Goal: Task Accomplishment & Management: Manage account settings

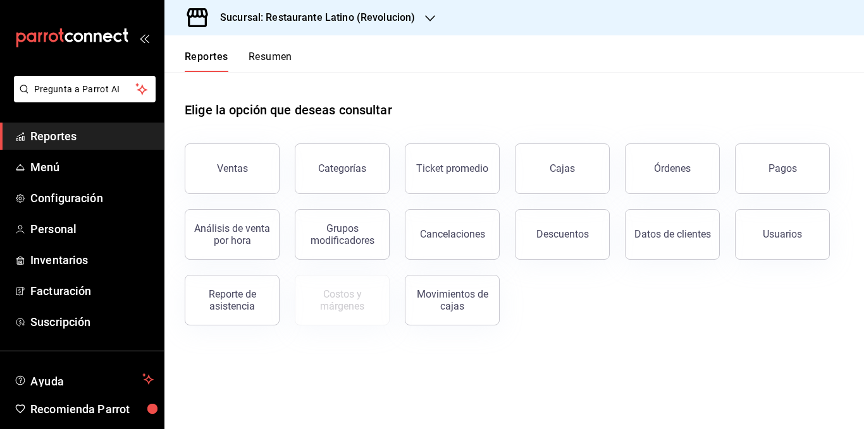
click at [269, 49] on div "Reportes Resumen" at bounding box center [228, 53] width 128 height 37
click at [275, 58] on button "Resumen" at bounding box center [271, 62] width 44 height 22
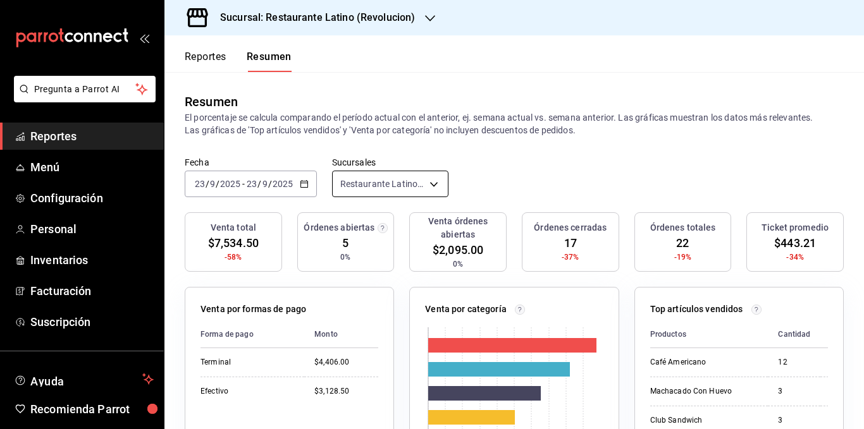
click at [430, 185] on body "Pregunta a Parrot AI Reportes Menú Configuración Personal Inventarios Facturaci…" at bounding box center [432, 214] width 864 height 429
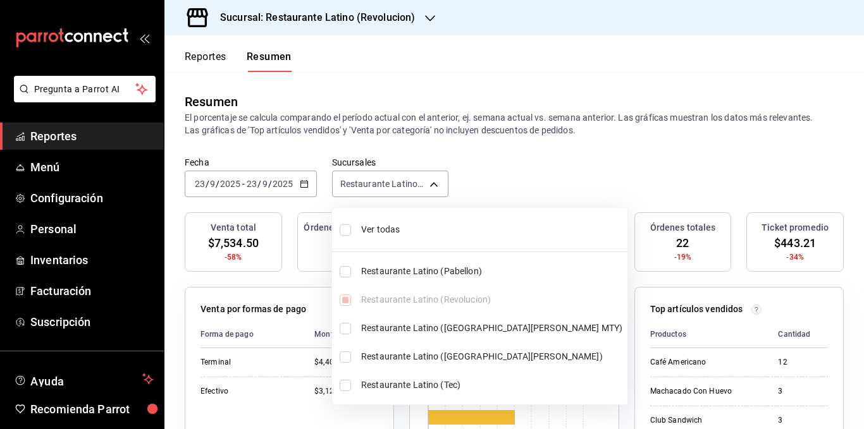
click at [389, 230] on span "Ver todas" at bounding box center [491, 229] width 261 height 13
type input "[object Object],[object Object],[object Object],[object Object],[object Object]"
checkbox input "true"
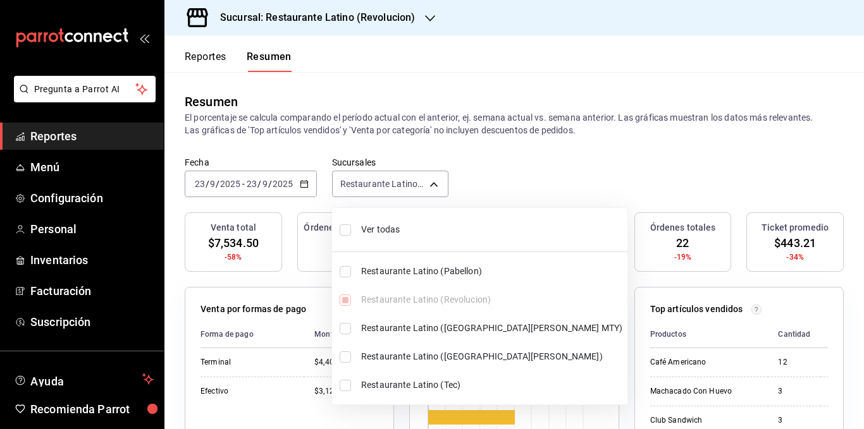
checkbox input "true"
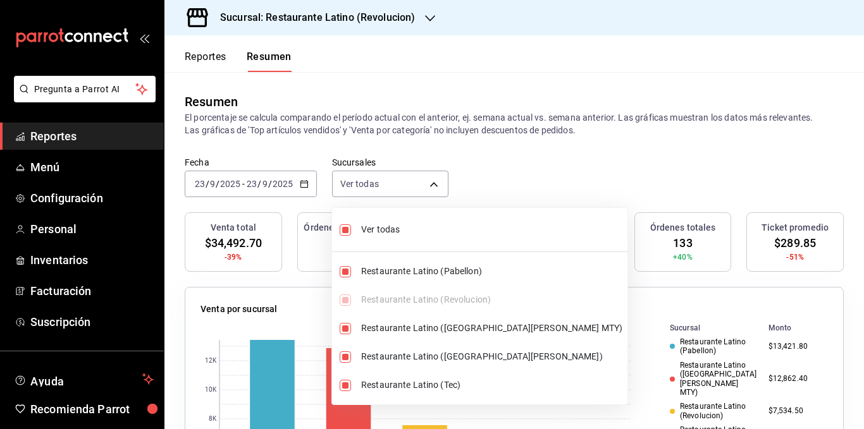
click at [410, 130] on div at bounding box center [432, 214] width 864 height 429
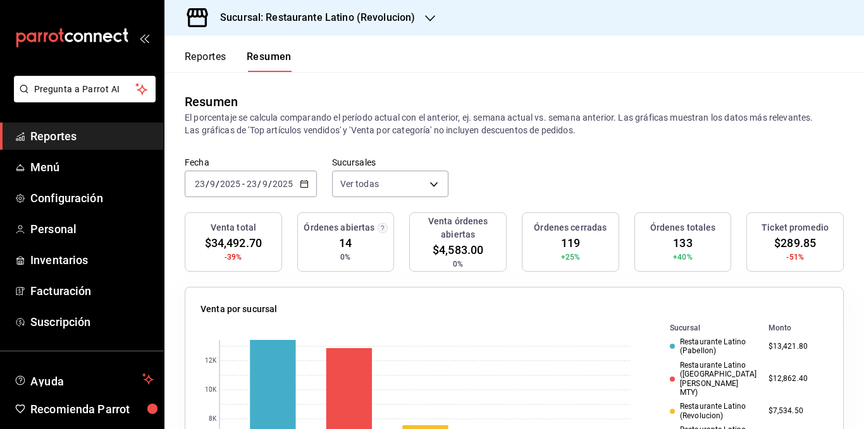
click at [296, 186] on div "[DATE] [DATE] - [DATE] [DATE]" at bounding box center [251, 184] width 132 height 27
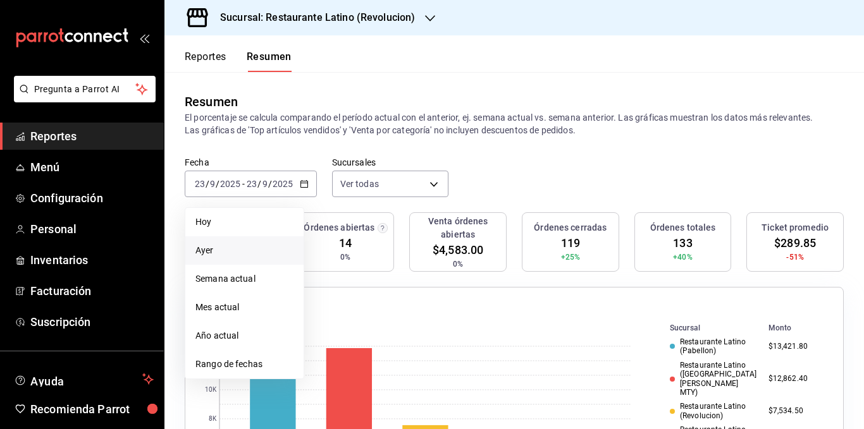
click at [240, 243] on li "Ayer" at bounding box center [244, 251] width 118 height 28
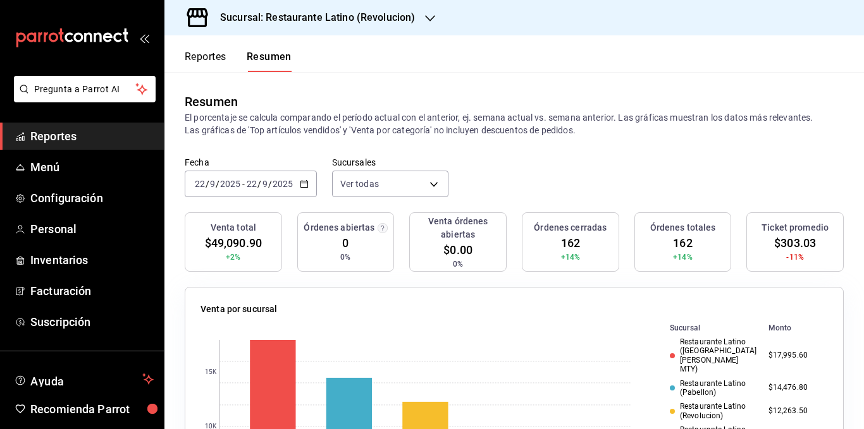
click at [327, 121] on p "El porcentaje se calcula comparando el período actual con el anterior, ej. sema…" at bounding box center [514, 123] width 659 height 25
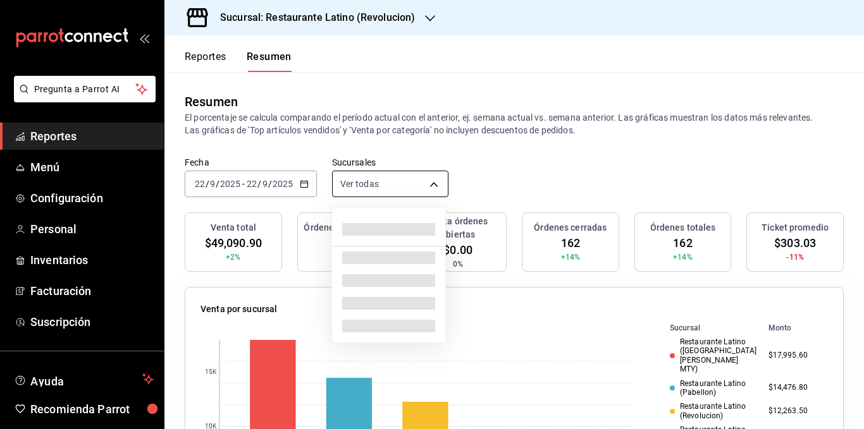
click at [429, 180] on body "Pregunta a Parrot AI Reportes Menú Configuración Personal Inventarios Facturaci…" at bounding box center [432, 214] width 864 height 429
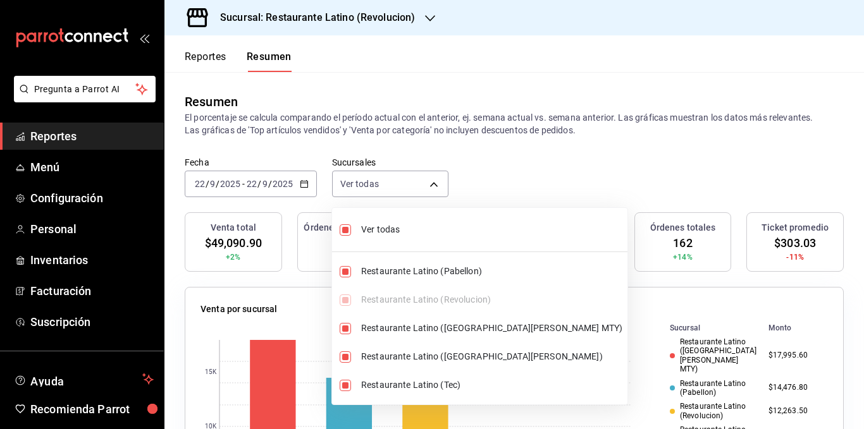
click at [391, 225] on span "Ver todas" at bounding box center [491, 229] width 261 height 13
type input "[object Object]"
checkbox input "false"
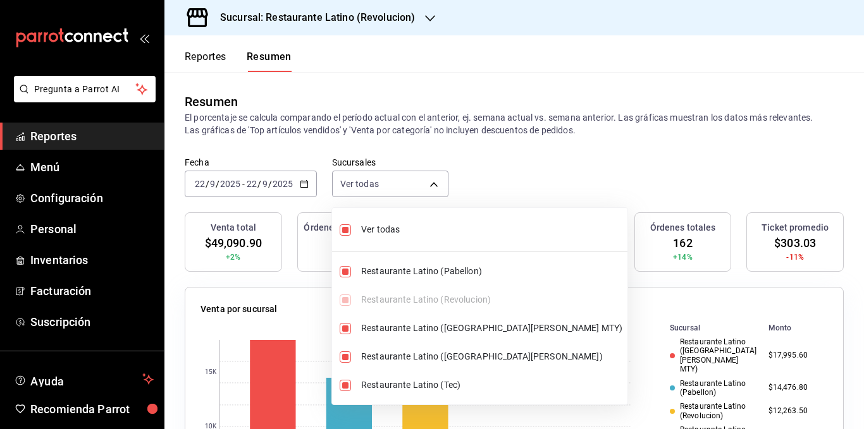
checkbox input "false"
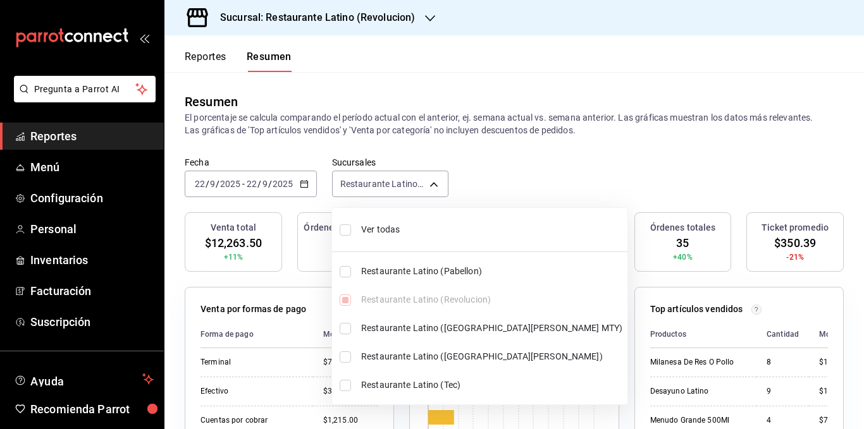
click at [390, 130] on div at bounding box center [432, 214] width 864 height 429
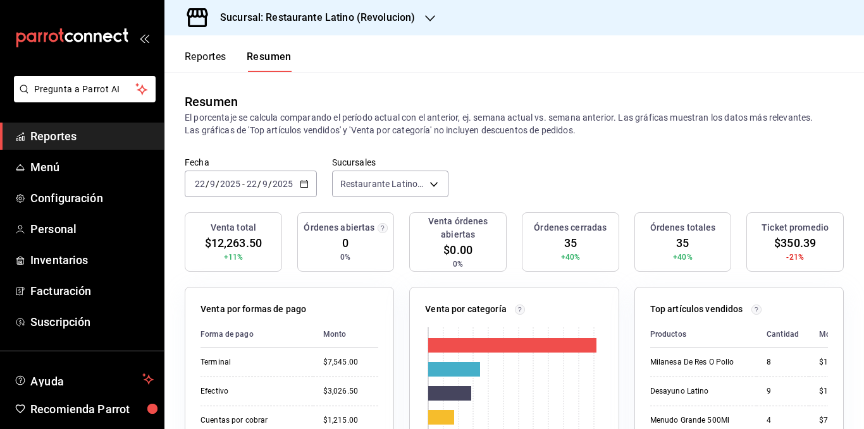
scroll to position [190, 0]
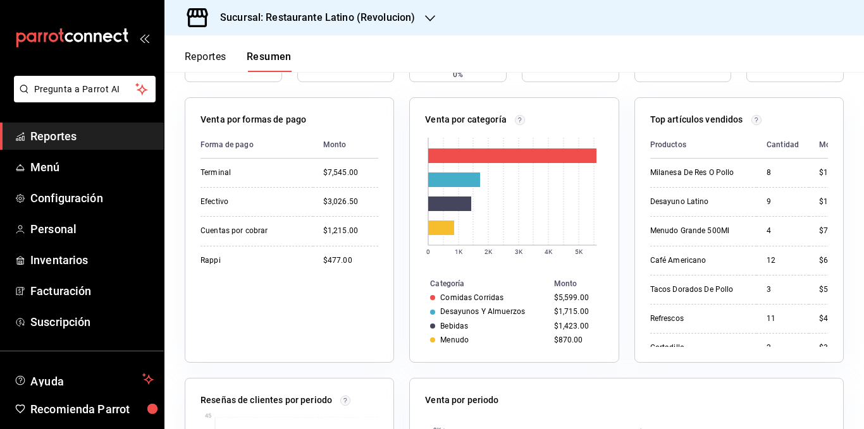
click at [389, 19] on h3 "Sucursal: Restaurante Latino (Revolucion)" at bounding box center [312, 17] width 205 height 15
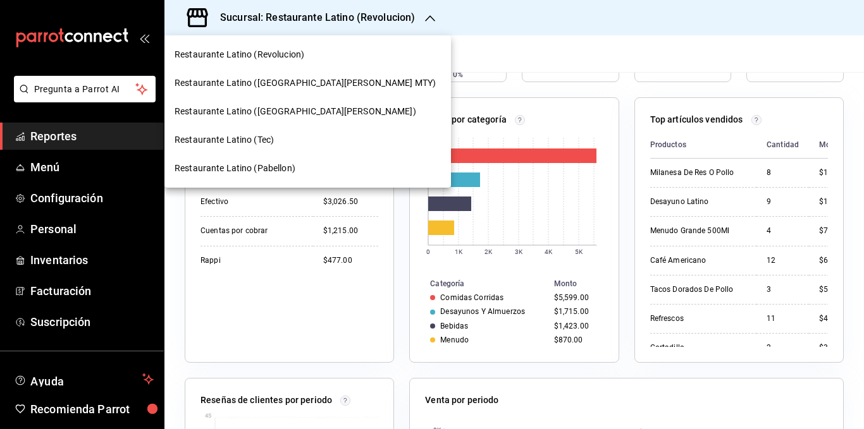
click at [326, 88] on span "Restaurante Latino ([GEOGRAPHIC_DATA][PERSON_NAME] MTY)" at bounding box center [305, 83] width 261 height 13
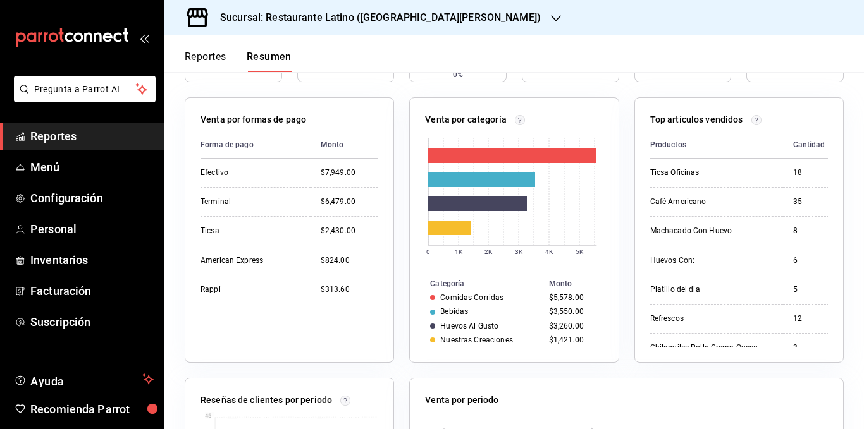
scroll to position [0, 0]
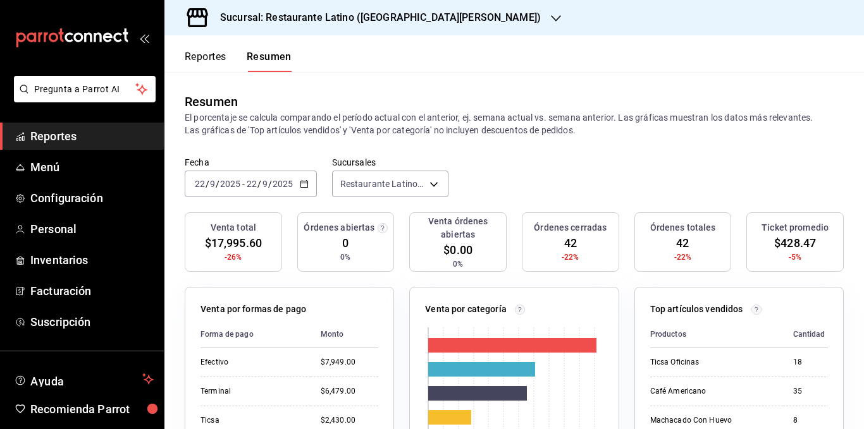
click at [381, 18] on h3 "Sucursal: Restaurante Latino ([GEOGRAPHIC_DATA][PERSON_NAME])" at bounding box center [375, 17] width 331 height 15
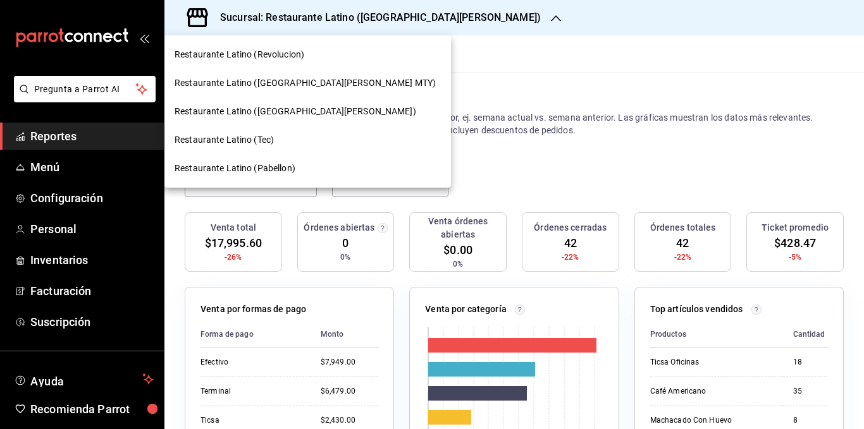
click at [300, 108] on span "Restaurante Latino ([GEOGRAPHIC_DATA][PERSON_NAME])" at bounding box center [296, 111] width 242 height 13
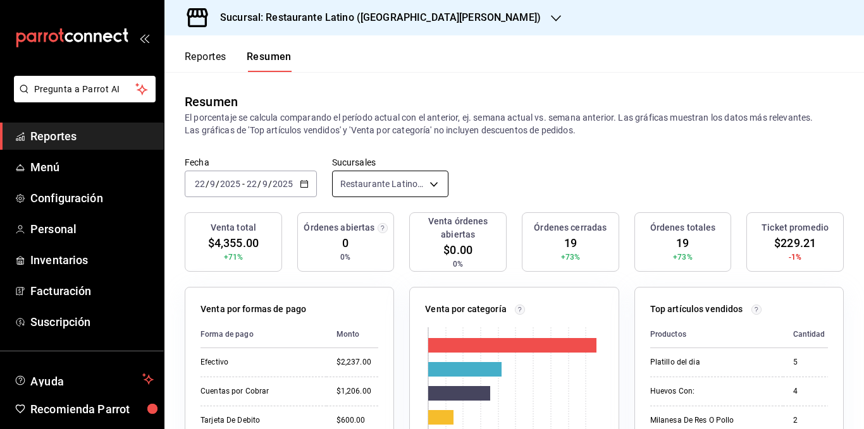
click at [393, 188] on body "Pregunta a Parrot AI Reportes Menú Configuración Personal Inventarios Facturaci…" at bounding box center [432, 214] width 864 height 429
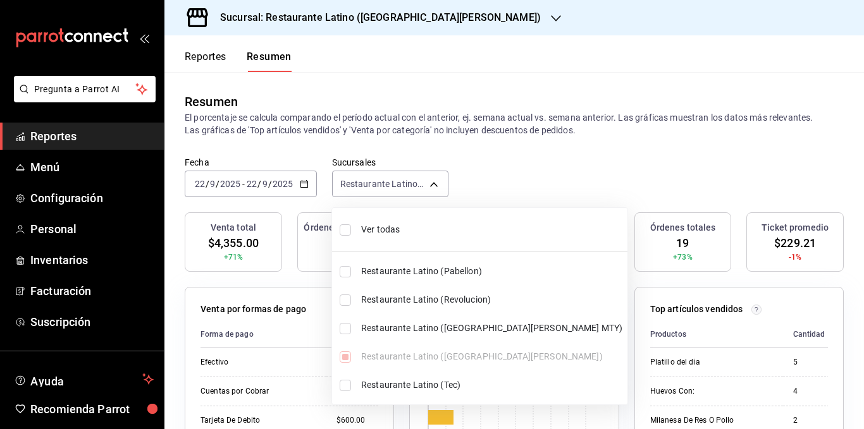
click at [378, 14] on div at bounding box center [432, 214] width 864 height 429
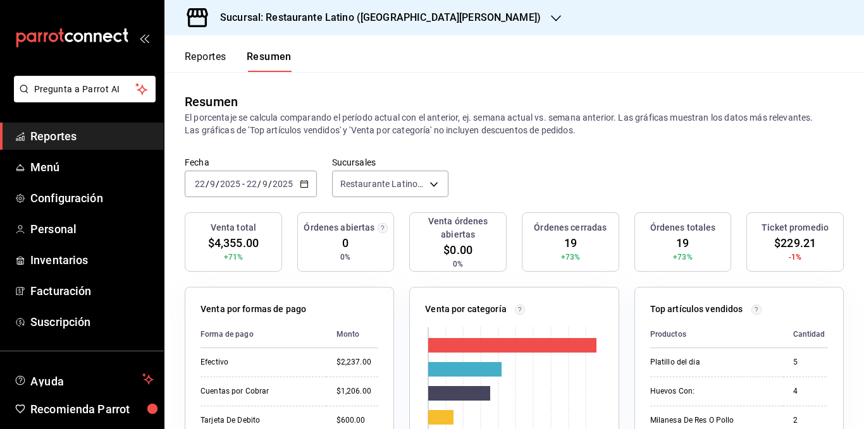
click at [378, 14] on h3 "Sucursal: Restaurante Latino ([GEOGRAPHIC_DATA][PERSON_NAME])" at bounding box center [375, 17] width 331 height 15
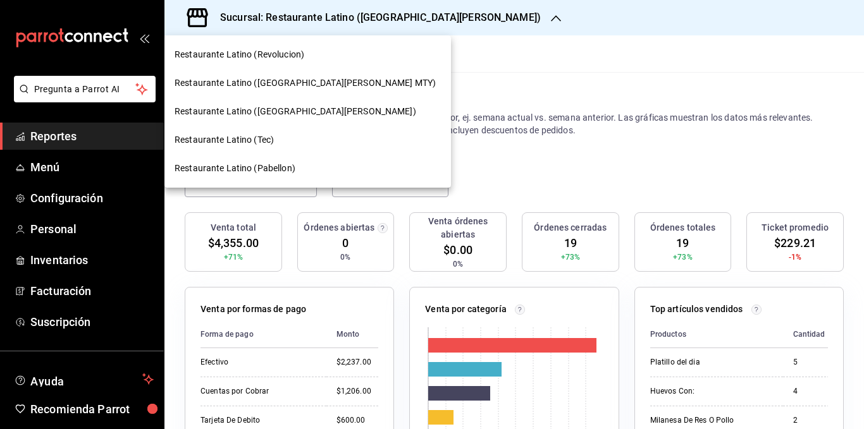
click at [288, 166] on span "Restaurante Latino (Pabellon)" at bounding box center [235, 168] width 121 height 13
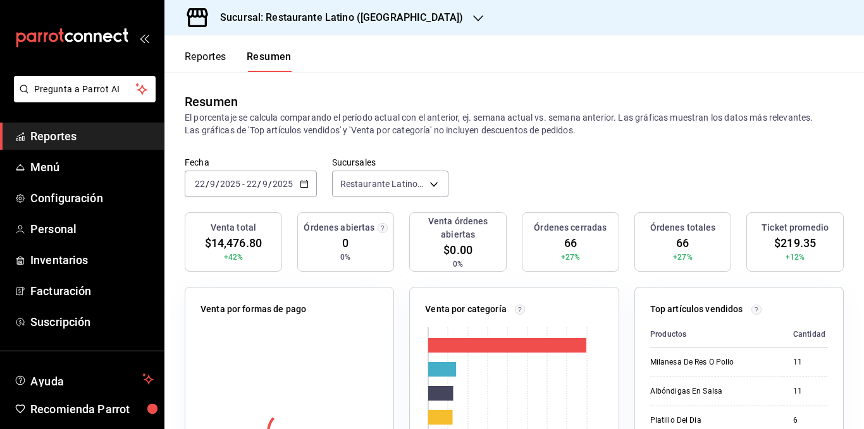
click at [378, 128] on p "El porcentaje se calcula comparando el período actual con el anterior, ej. sema…" at bounding box center [514, 123] width 659 height 25
click at [366, 17] on h3 "Sucursal: Restaurante Latino ([GEOGRAPHIC_DATA])" at bounding box center [336, 17] width 253 height 15
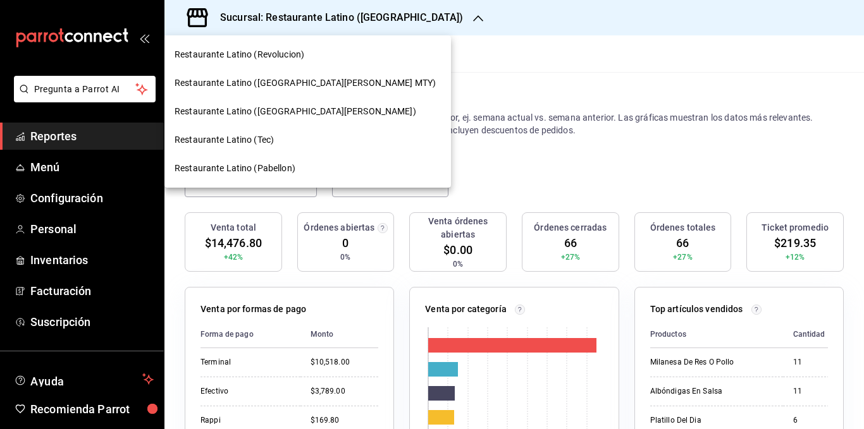
click at [293, 58] on span "Restaurante Latino (Revolucion)" at bounding box center [240, 54] width 130 height 13
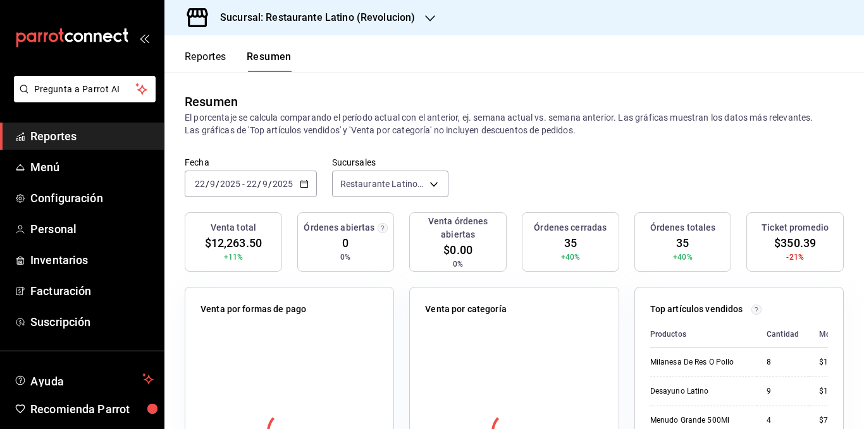
click at [326, 190] on div "Fecha [DATE] [DATE] - [DATE] [DATE] Sucursales Restaurante Latino (Revolucion) …" at bounding box center [514, 185] width 700 height 56
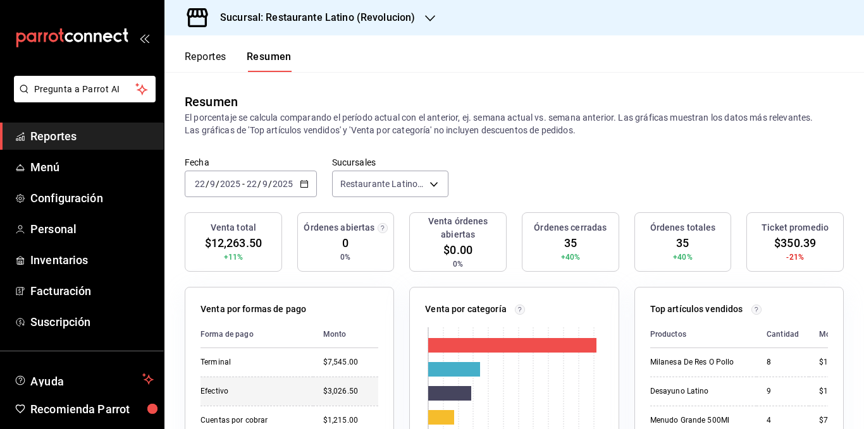
scroll to position [190, 0]
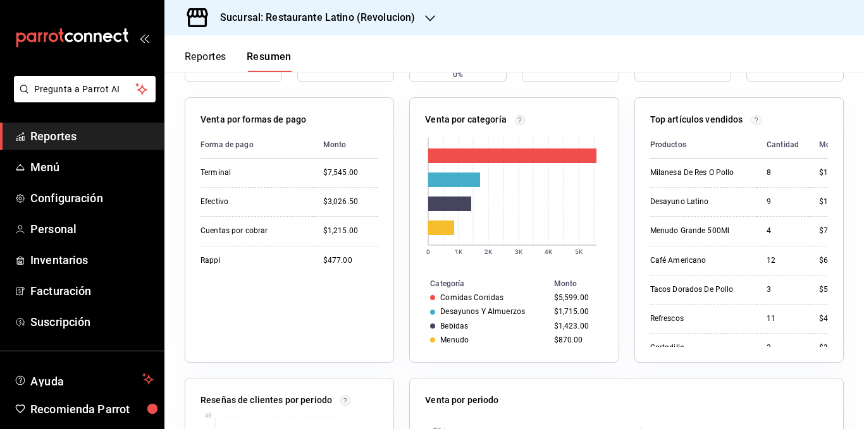
click at [397, 206] on div "Venta por categoría 0 1K 2K 3K 4K 5K Categoría Monto Comidas Corridas $5,599.00…" at bounding box center [506, 222] width 225 height 281
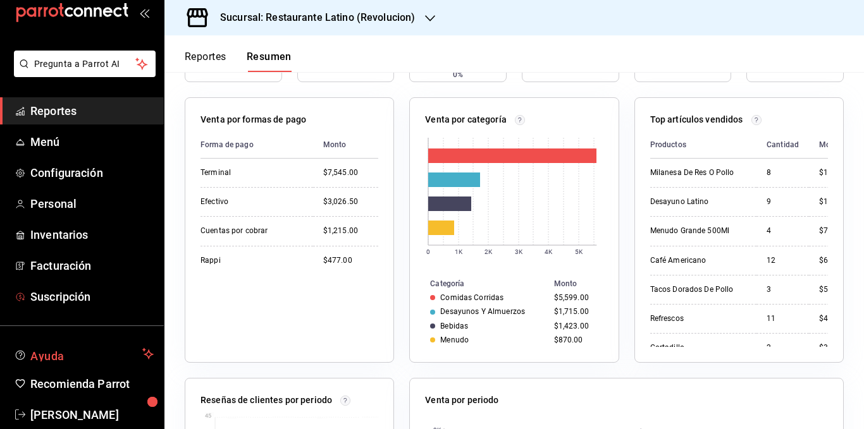
scroll to position [48, 0]
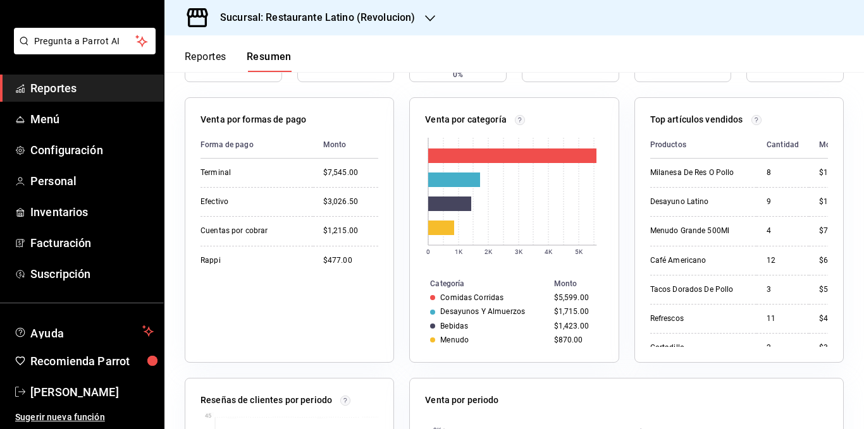
click at [374, 19] on h3 "Sucursal: Restaurante Latino (Revolucion)" at bounding box center [312, 17] width 205 height 15
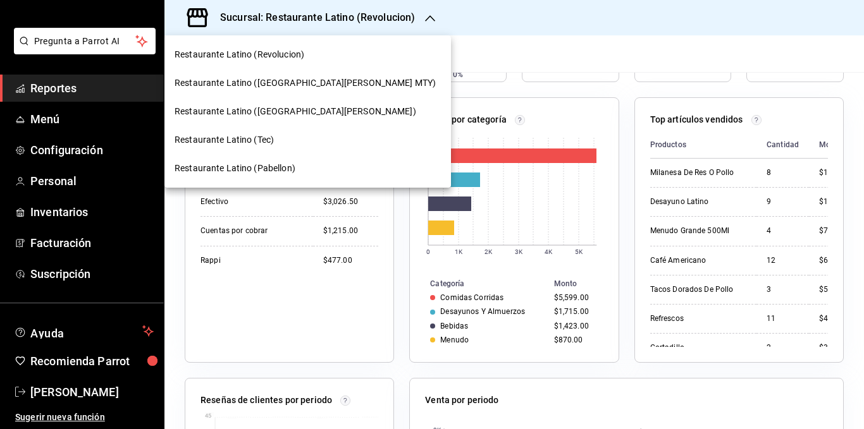
click at [272, 167] on span "Restaurante Latino (Pabellon)" at bounding box center [235, 168] width 121 height 13
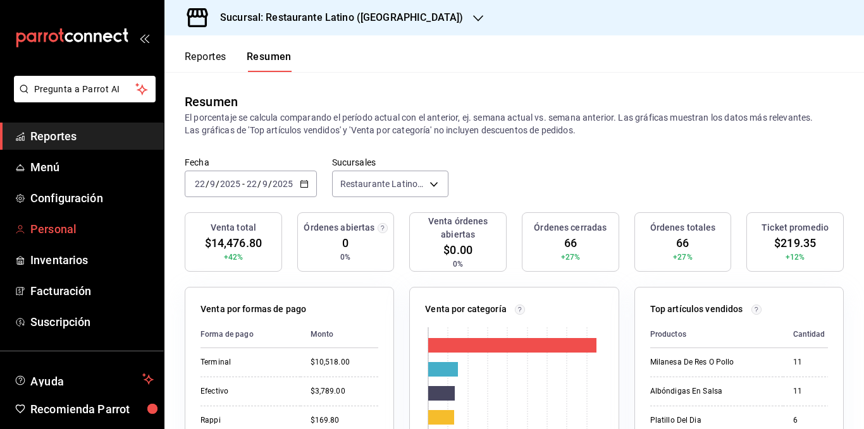
click at [63, 228] on span "Personal" at bounding box center [91, 229] width 123 height 17
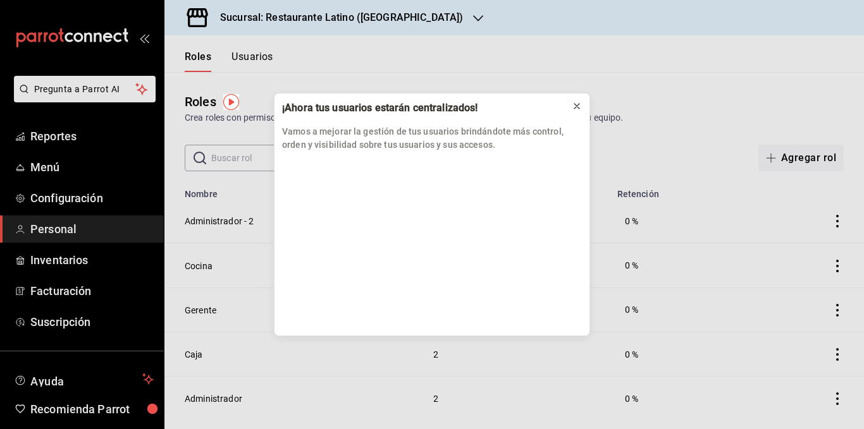
click at [577, 102] on icon at bounding box center [577, 106] width 10 height 10
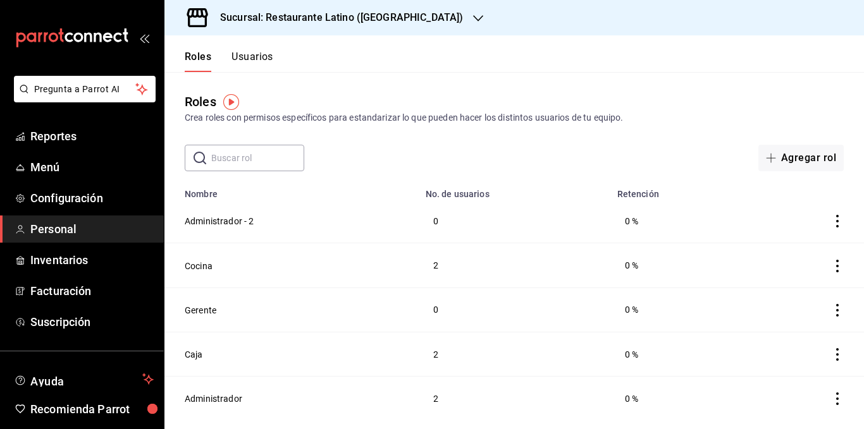
click at [246, 61] on button "Usuarios" at bounding box center [252, 62] width 42 height 22
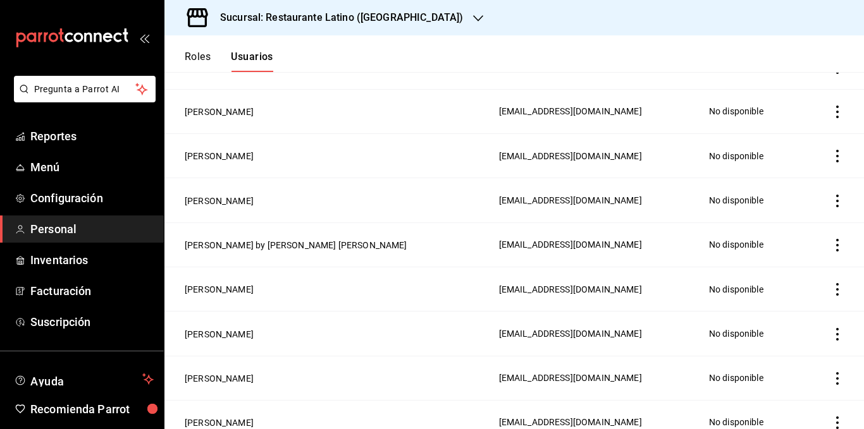
scroll to position [822, 0]
click at [254, 282] on button "[PERSON_NAME]" at bounding box center [219, 288] width 69 height 13
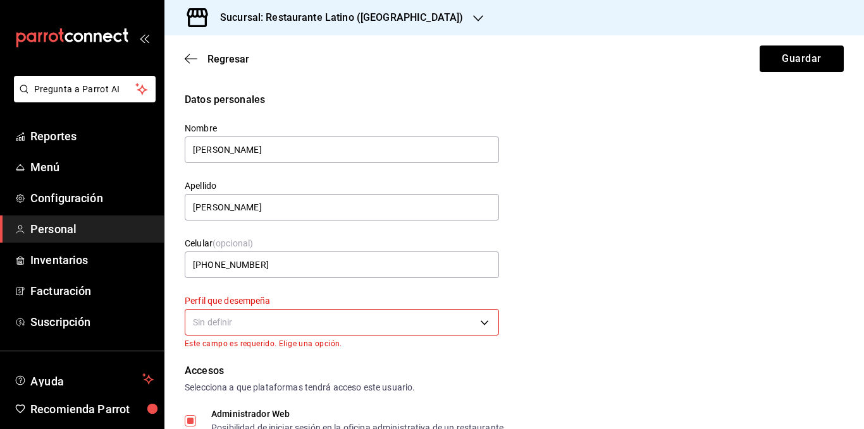
click at [564, 293] on div "Datos personales Nombre J [PERSON_NAME] [PERSON_NAME] Celular (opcional) [PHONE…" at bounding box center [514, 220] width 659 height 256
click at [234, 172] on div "[PERSON_NAME]" at bounding box center [335, 194] width 330 height 58
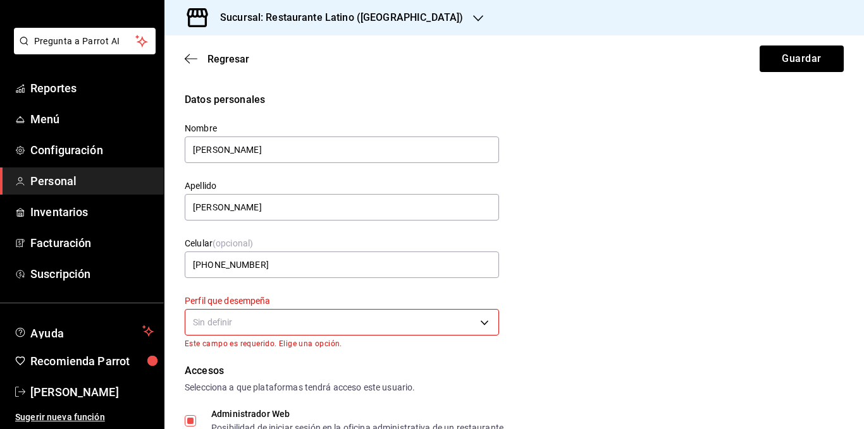
click at [559, 228] on div "Datos personales Nombre J [PERSON_NAME] [PERSON_NAME] Celular (opcional) [PHONE…" at bounding box center [514, 220] width 659 height 256
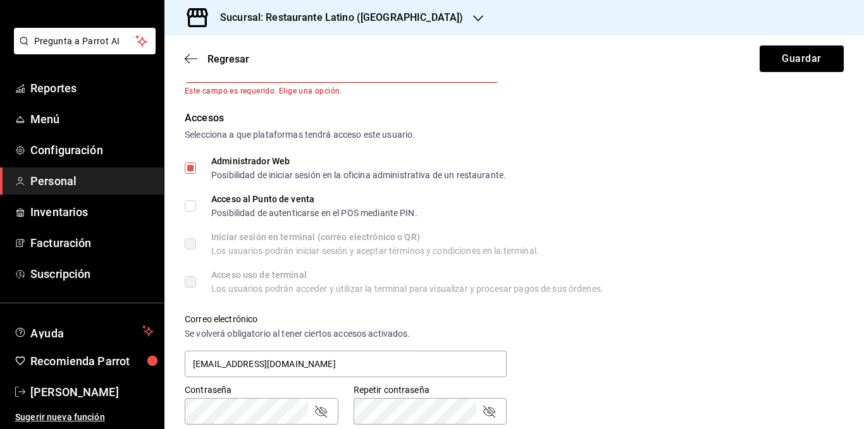
scroll to position [443, 0]
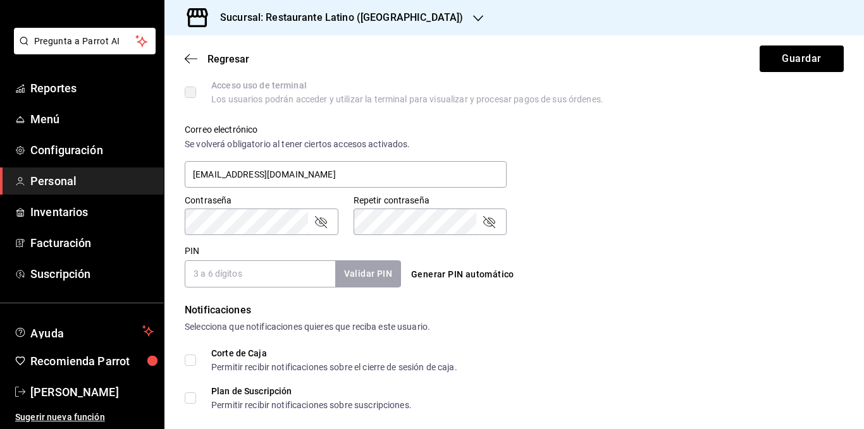
click at [320, 218] on icon "passwordField" at bounding box center [320, 221] width 15 height 15
click at [488, 224] on icon "passwordField" at bounding box center [489, 222] width 12 height 12
click at [671, 186] on div "Contraseña Contraseña Repetir contraseña Repetir contraseña" at bounding box center [507, 208] width 674 height 56
click at [775, 70] on button "Guardar" at bounding box center [802, 59] width 84 height 27
click at [778, 62] on button "Guardar" at bounding box center [802, 59] width 84 height 27
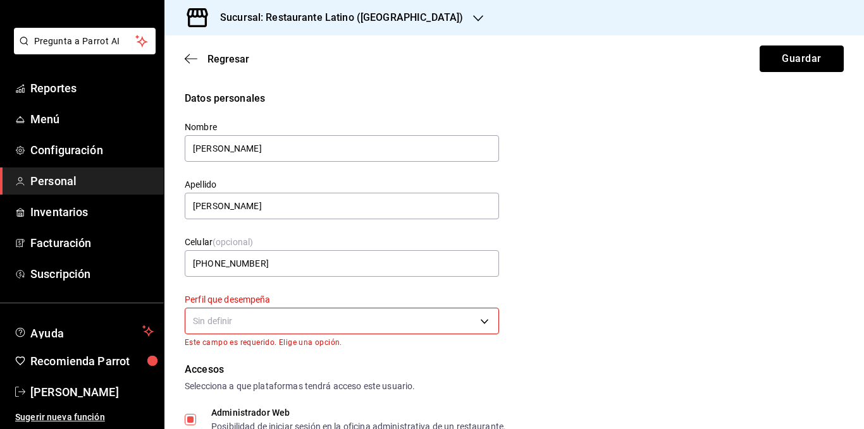
scroll to position [0, 0]
click at [473, 323] on body "Pregunta a Parrot AI Reportes Menú Configuración Personal Inventarios Facturaci…" at bounding box center [432, 214] width 864 height 429
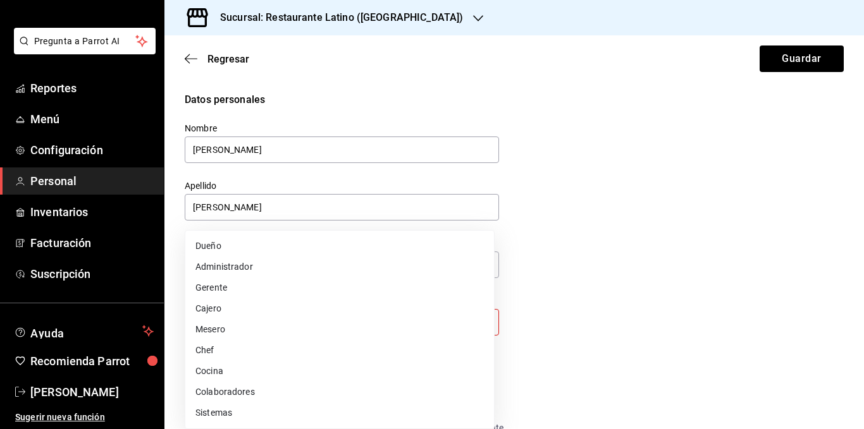
click at [295, 271] on li "Administrador" at bounding box center [339, 267] width 309 height 21
type input "ADMIN"
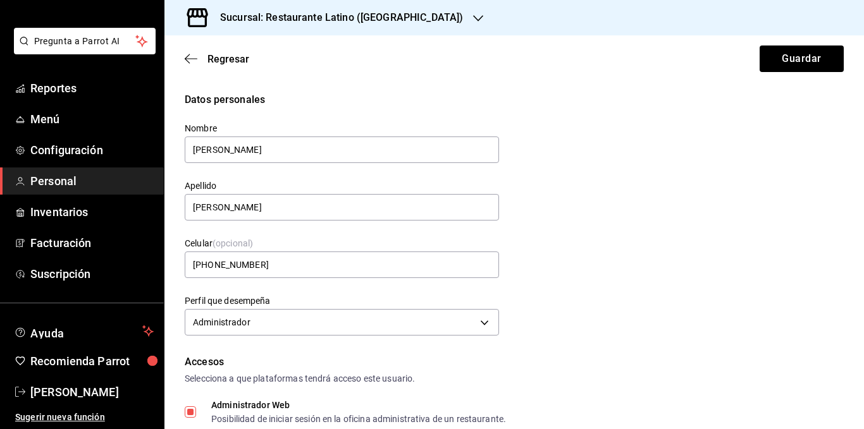
drag, startPoint x: 609, startPoint y: 238, endPoint x: 710, endPoint y: 143, distance: 138.7
click at [611, 237] on div "Datos personales Nombre J [PERSON_NAME] [PERSON_NAME] Celular (opcional) [PHONE…" at bounding box center [514, 215] width 659 height 247
click at [786, 68] on button "Guardar" at bounding box center [802, 59] width 84 height 27
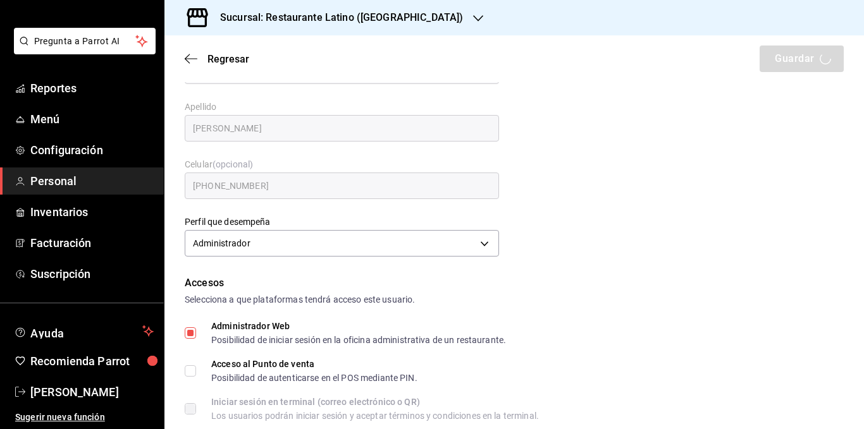
scroll to position [190, 0]
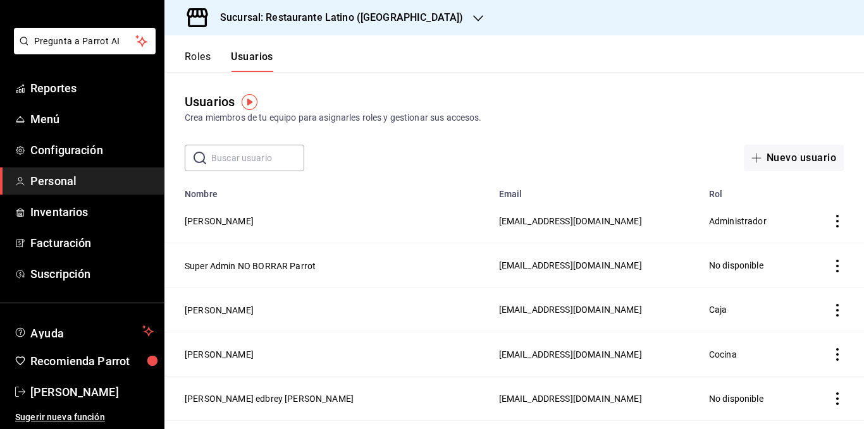
click at [0, 307] on div "Pregunta a Parrot AI Reportes Menú Configuración Personal Inventarios Facturaci…" at bounding box center [82, 229] width 164 height 402
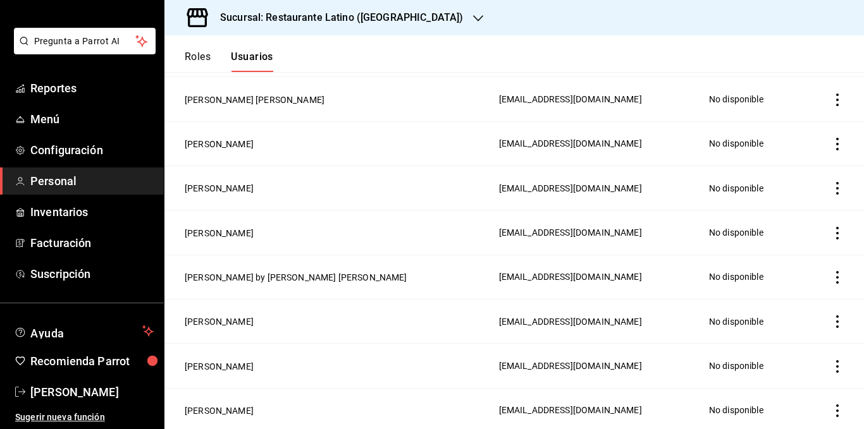
scroll to position [885, 0]
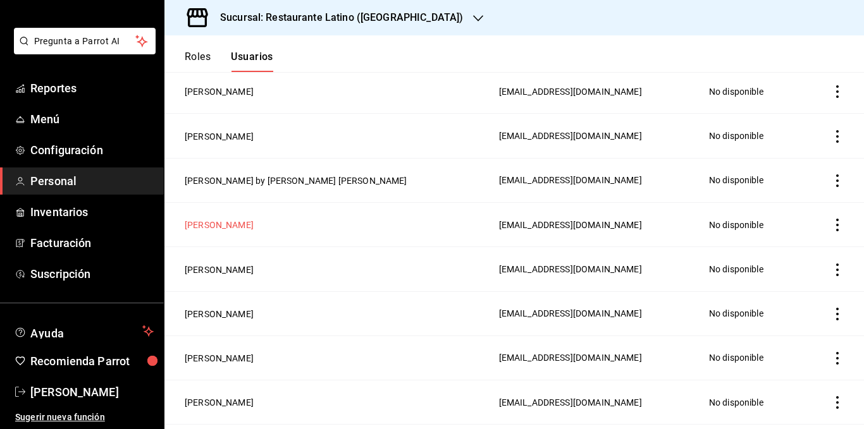
click at [254, 219] on button "[PERSON_NAME]" at bounding box center [219, 225] width 69 height 13
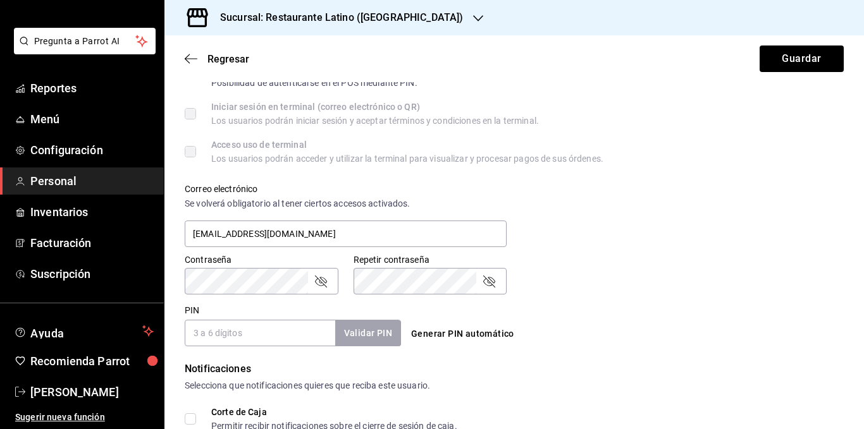
scroll to position [379, 0]
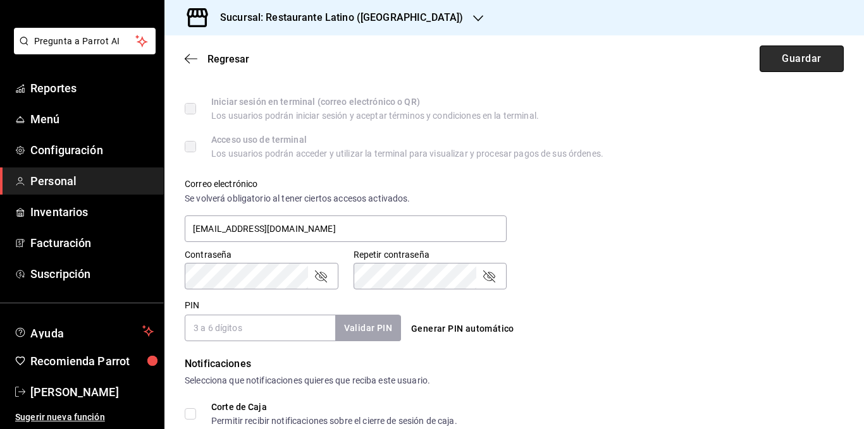
click at [792, 61] on button "Guardar" at bounding box center [802, 59] width 84 height 27
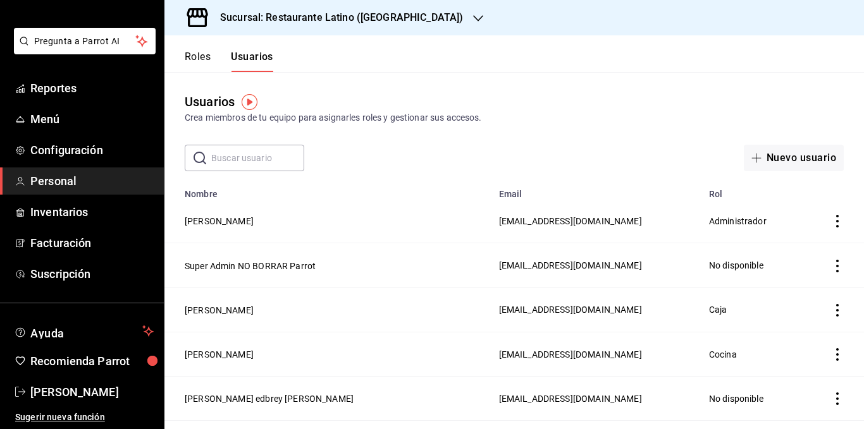
click at [308, 118] on div "Crea miembros de tu equipo para asignarles roles y gestionar sus accesos." at bounding box center [514, 117] width 659 height 13
click at [82, 90] on span "Reportes" at bounding box center [91, 88] width 123 height 17
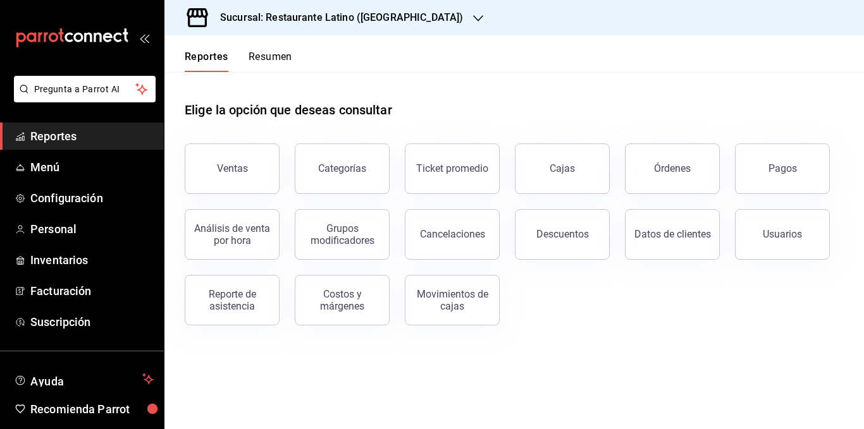
click at [285, 52] on button "Resumen" at bounding box center [271, 62] width 44 height 22
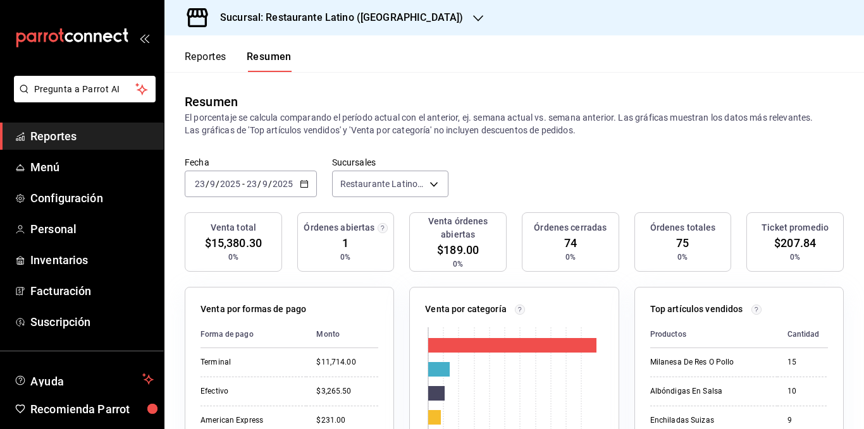
click at [344, 16] on h3 "Sucursal: Restaurante Latino ([GEOGRAPHIC_DATA])" at bounding box center [336, 17] width 253 height 15
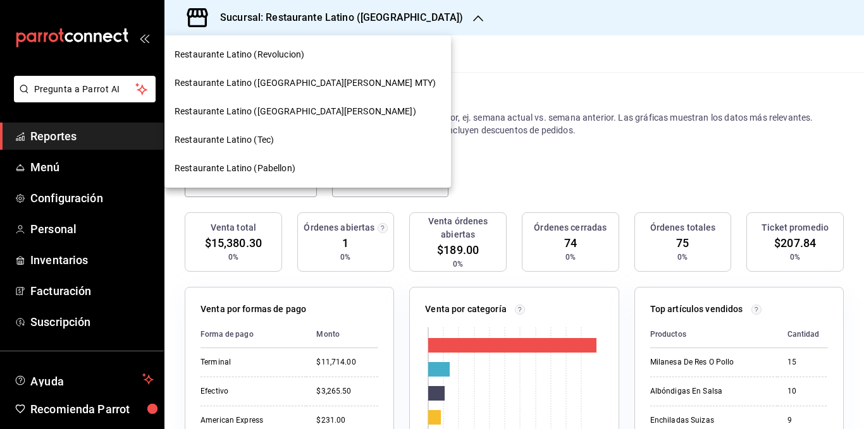
click at [306, 62] on div "Restaurante Latino (Revolucion)" at bounding box center [307, 54] width 287 height 28
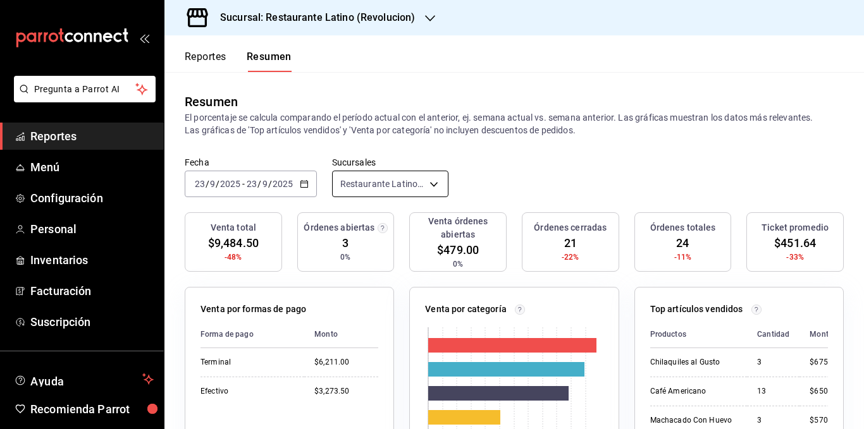
click at [405, 177] on body "Pregunta a Parrot AI Reportes Menú Configuración Personal Inventarios Facturaci…" at bounding box center [432, 214] width 864 height 429
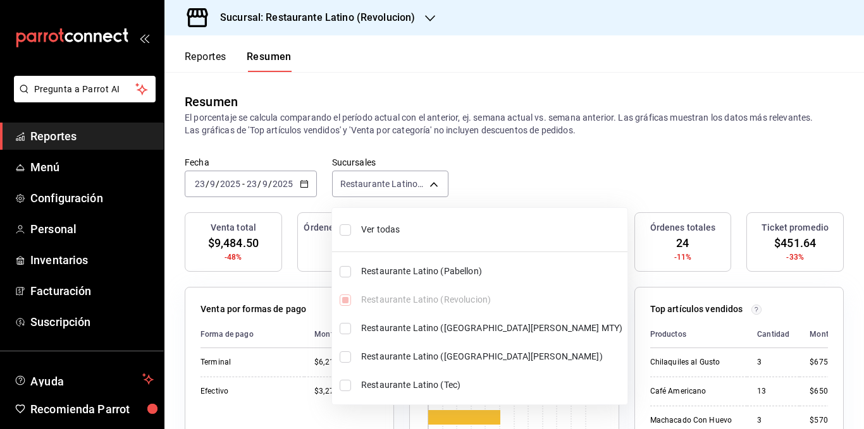
click at [386, 228] on span "Ver todas" at bounding box center [491, 229] width 261 height 13
type input "[object Object],[object Object],[object Object],[object Object],[object Object]"
checkbox input "true"
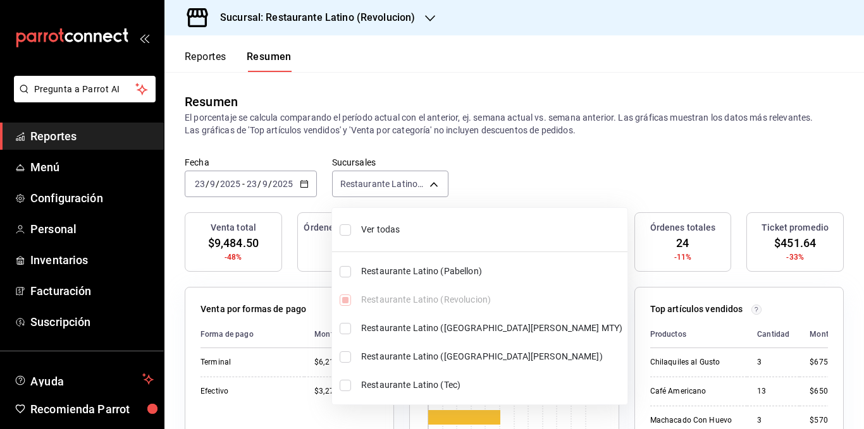
checkbox input "true"
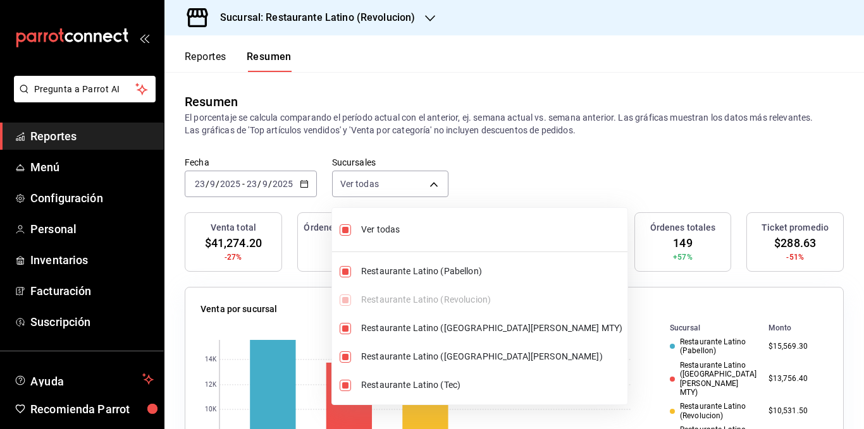
click at [378, 132] on div at bounding box center [432, 214] width 864 height 429
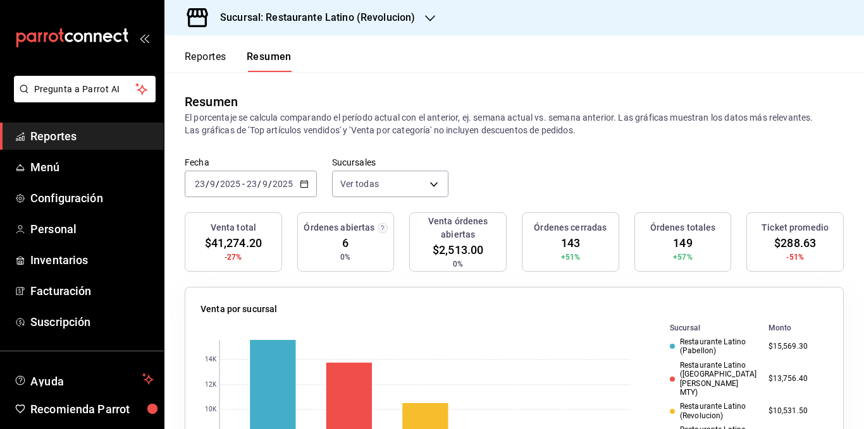
click at [337, 121] on p "El porcentaje se calcula comparando el período actual con el anterior, ej. sema…" at bounding box center [514, 123] width 659 height 25
click at [259, 115] on p "El porcentaje se calcula comparando el período actual con el anterior, ej. sema…" at bounding box center [514, 123] width 659 height 25
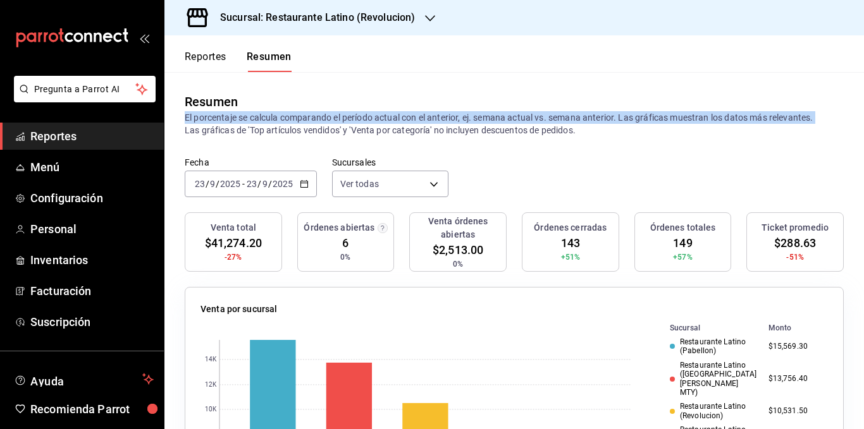
click at [259, 115] on p "El porcentaje se calcula comparando el período actual con el anterior, ej. sema…" at bounding box center [514, 123] width 659 height 25
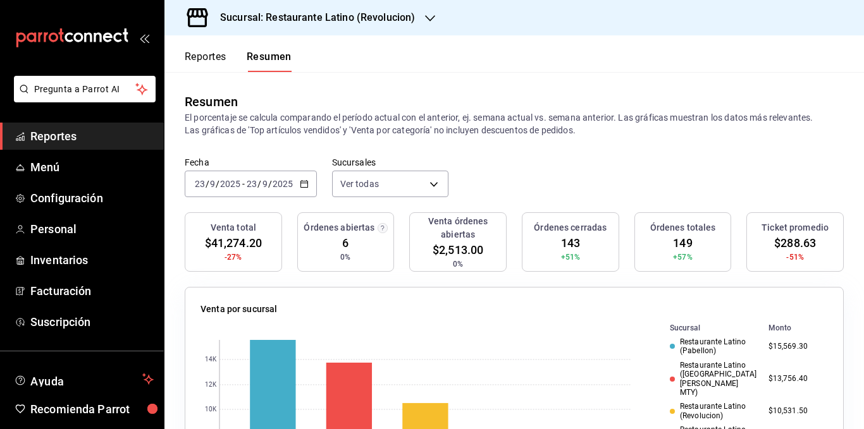
click at [285, 130] on p "El porcentaje se calcula comparando el período actual con el anterior, ej. sema…" at bounding box center [514, 123] width 659 height 25
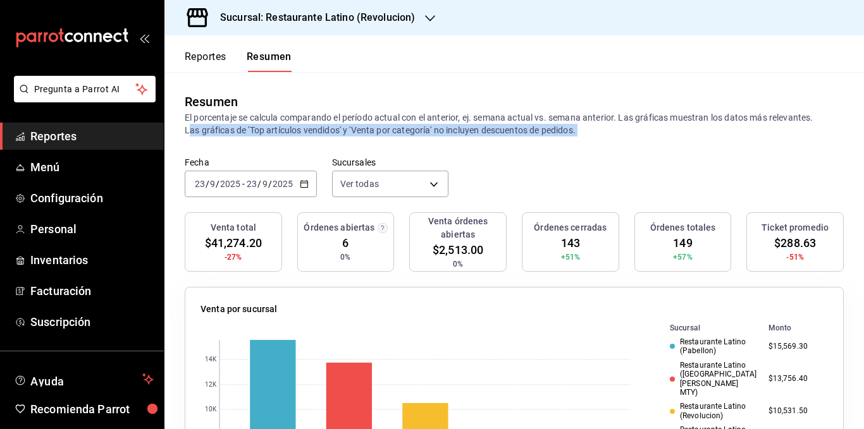
click at [285, 130] on p "El porcentaje se calcula comparando el período actual con el anterior, ej. sema…" at bounding box center [514, 123] width 659 height 25
click at [314, 130] on p "El porcentaje se calcula comparando el período actual con el anterior, ej. sema…" at bounding box center [514, 123] width 659 height 25
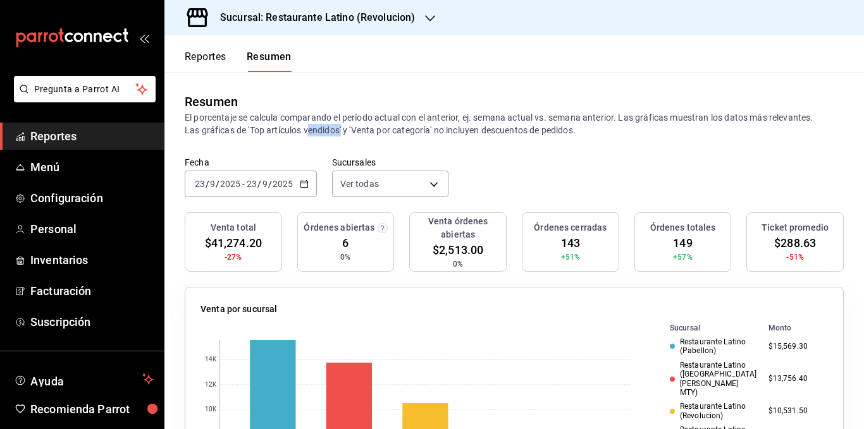
click at [314, 130] on p "El porcentaje se calcula comparando el período actual con el anterior, ej. sema…" at bounding box center [514, 123] width 659 height 25
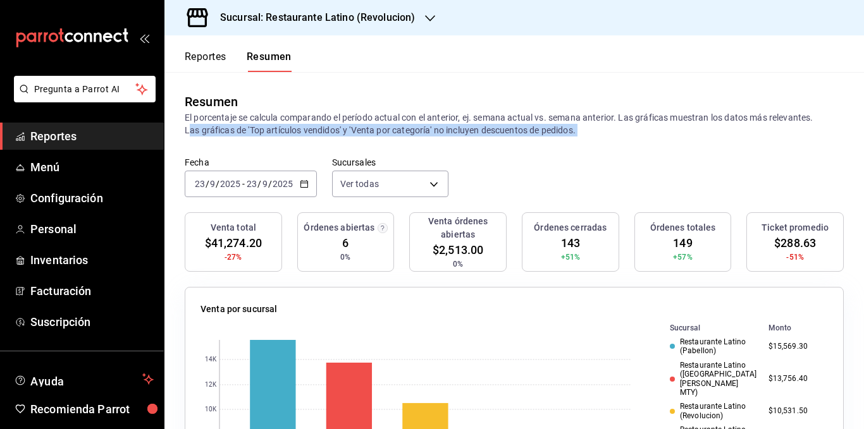
click at [314, 130] on p "El porcentaje se calcula comparando el período actual con el anterior, ej. sema…" at bounding box center [514, 123] width 659 height 25
click at [406, 127] on p "El porcentaje se calcula comparando el período actual con el anterior, ej. sema…" at bounding box center [514, 123] width 659 height 25
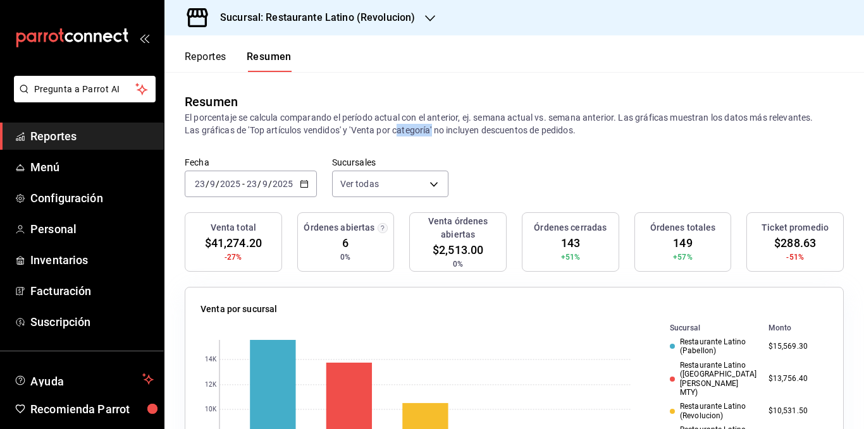
click at [406, 127] on p "El porcentaje se calcula comparando el período actual con el anterior, ej. sema…" at bounding box center [514, 123] width 659 height 25
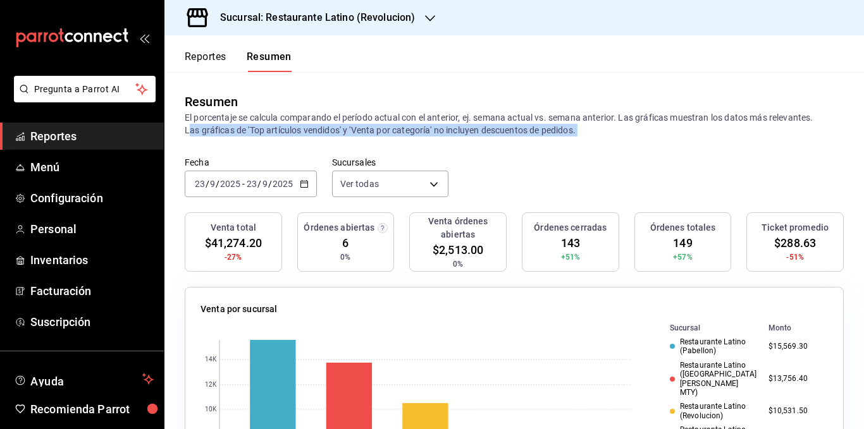
click at [406, 127] on p "El porcentaje se calcula comparando el período actual con el anterior, ej. sema…" at bounding box center [514, 123] width 659 height 25
click at [407, 127] on p "El porcentaje se calcula comparando el período actual con el anterior, ej. sema…" at bounding box center [514, 123] width 659 height 25
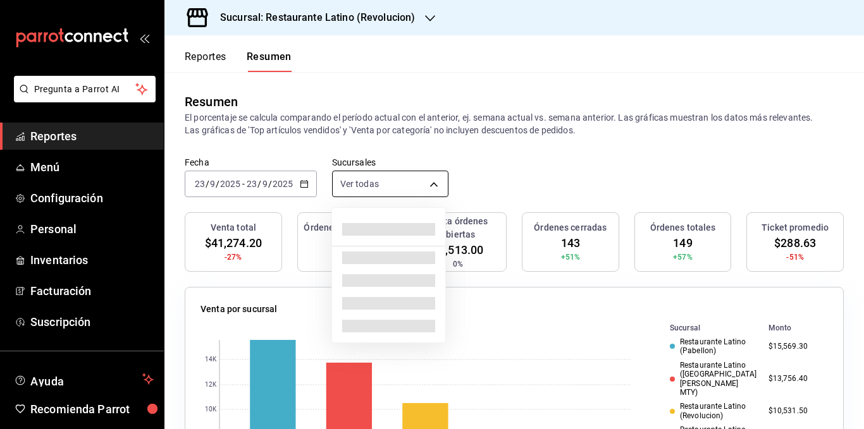
click at [397, 187] on body "Pregunta a Parrot AI Reportes Menú Configuración Personal Inventarios Facturaci…" at bounding box center [432, 214] width 864 height 429
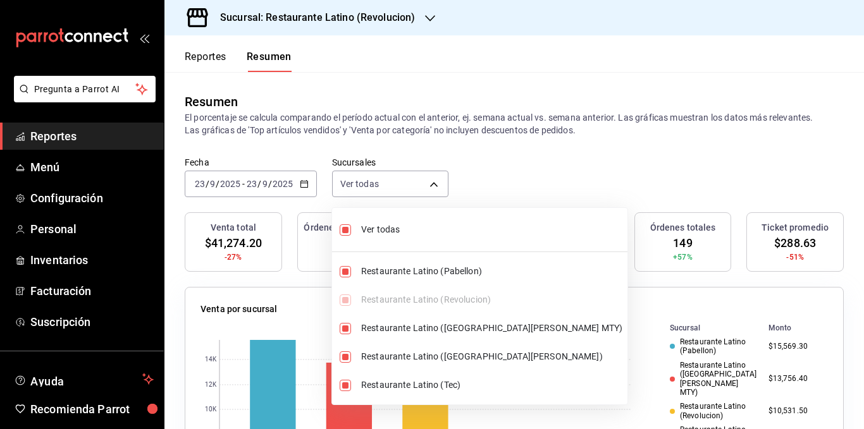
click at [385, 225] on span "Ver todas" at bounding box center [491, 229] width 261 height 13
type input "[object Object]"
checkbox input "false"
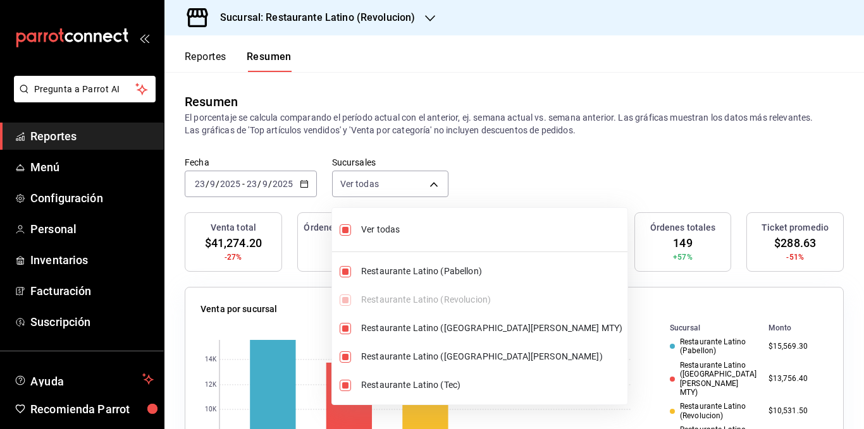
checkbox input "false"
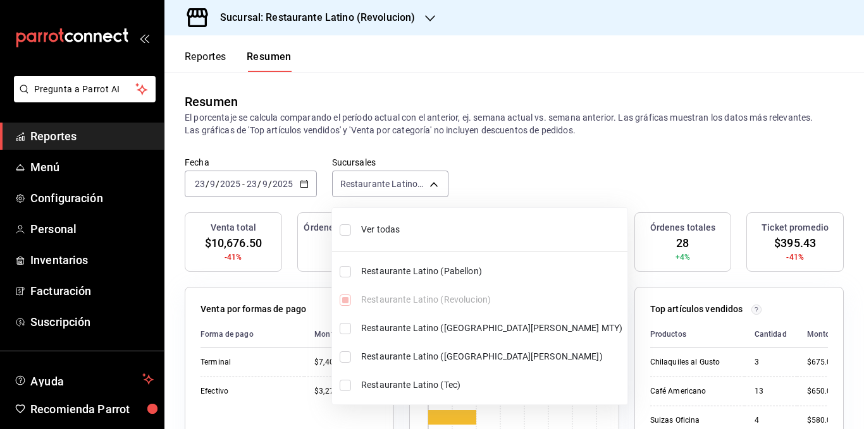
click at [385, 225] on span "Ver todas" at bounding box center [491, 229] width 261 height 13
type input "[object Object],[object Object],[object Object],[object Object],[object Object]"
checkbox input "true"
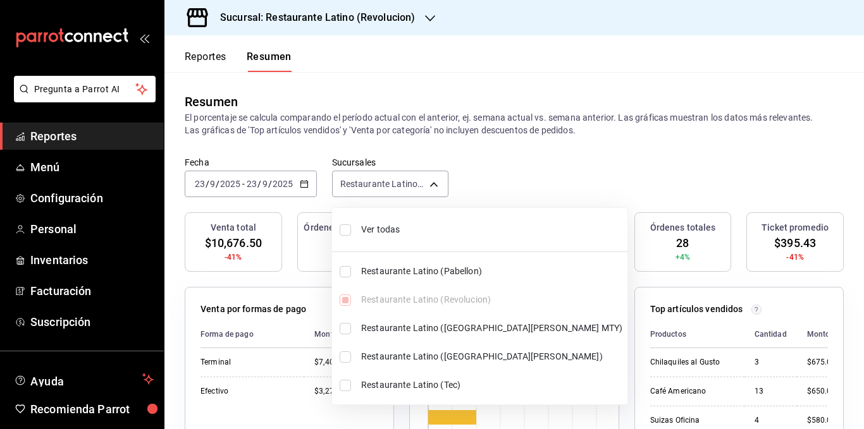
checkbox input "true"
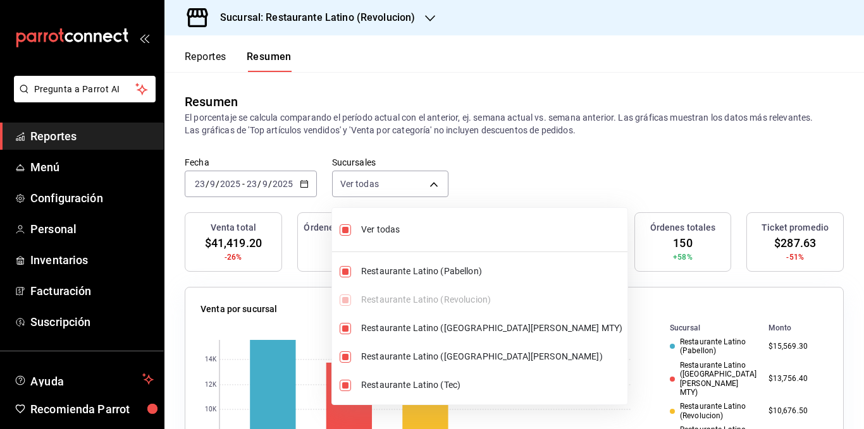
click at [429, 120] on div at bounding box center [432, 214] width 864 height 429
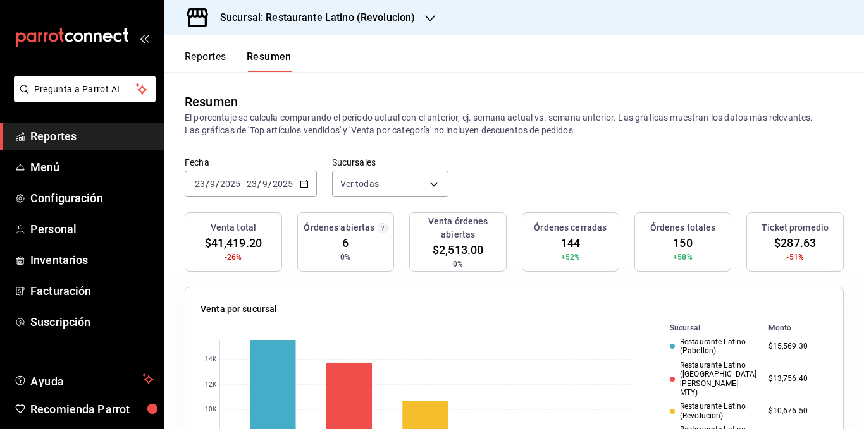
click at [482, 127] on p "El porcentaje se calcula comparando el período actual con el anterior, ej. sema…" at bounding box center [514, 123] width 659 height 25
